Goal: Check status: Check status

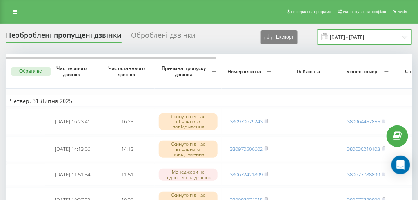
click at [386, 40] on input "[DATE] - [DATE]" at bounding box center [365, 36] width 95 height 15
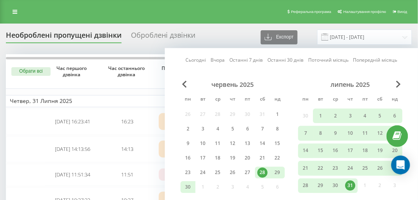
click at [405, 84] on div "Сьогодні Вчора Останні 7 днів Останні 30 днів Поточний місяць Попередній місяць…" at bounding box center [292, 134] width 254 height 173
click at [401, 85] on span "Next Month" at bounding box center [399, 83] width 5 height 7
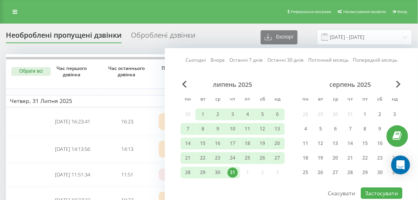
click at [396, 83] on div "серпень 2025" at bounding box center [351, 84] width 104 height 8
click at [398, 83] on span "Next Month" at bounding box center [399, 83] width 5 height 7
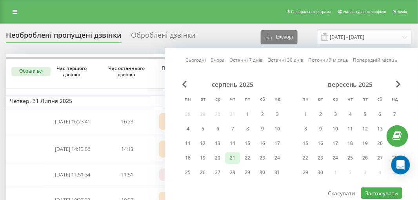
click at [232, 161] on div "21" at bounding box center [233, 158] width 10 height 10
click at [248, 160] on div "22" at bounding box center [248, 158] width 10 height 10
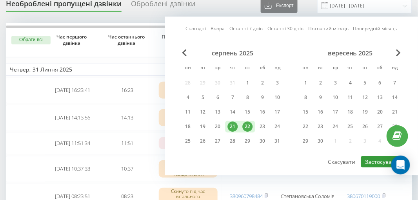
click at [379, 159] on button "Застосувати" at bounding box center [382, 161] width 42 height 11
type input "[DATE] - [DATE]"
